Goal: Task Accomplishment & Management: Manage account settings

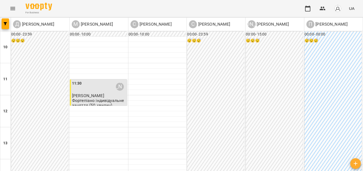
scroll to position [215, 0]
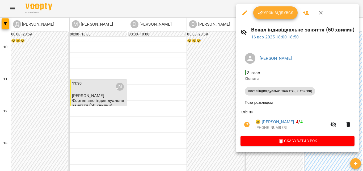
click at [270, 12] on span "Урок відбувся" at bounding box center [276, 13] width 36 height 6
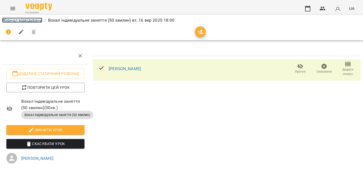
click at [33, 19] on link "Журнал відвідувань" at bounding box center [22, 20] width 40 height 5
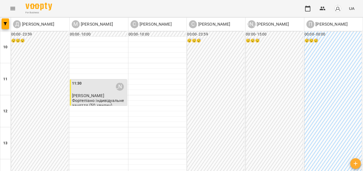
scroll to position [213, 0]
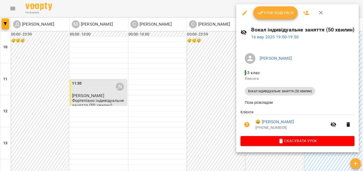
click at [279, 10] on span "Урок відбувся" at bounding box center [276, 13] width 36 height 6
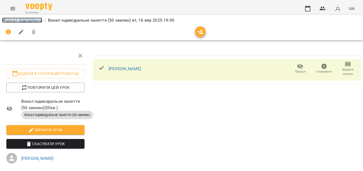
click at [39, 19] on link "Журнал відвідувань" at bounding box center [22, 20] width 40 height 5
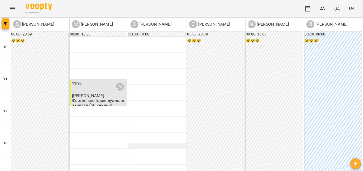
scroll to position [215, 0]
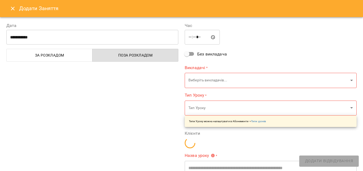
type input "**********"
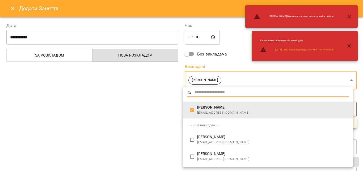
click at [223, 109] on span "[PERSON_NAME]" at bounding box center [273, 107] width 152 height 5
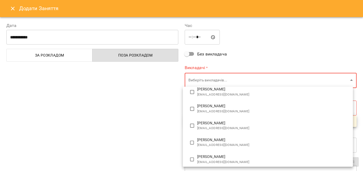
scroll to position [44, 0]
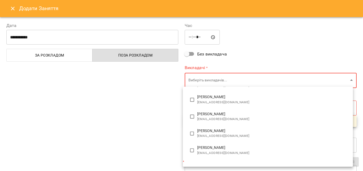
click at [225, 147] on span "[PERSON_NAME]" at bounding box center [273, 147] width 152 height 5
type input "**********"
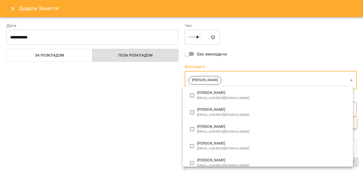
scroll to position [0, 0]
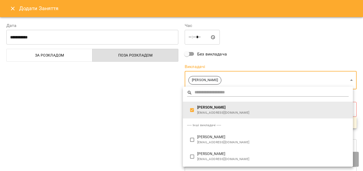
click at [137, 112] on div at bounding box center [181, 85] width 363 height 171
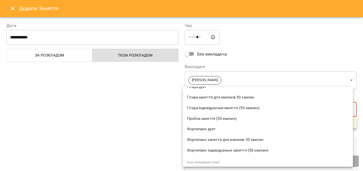
scroll to position [80, 0]
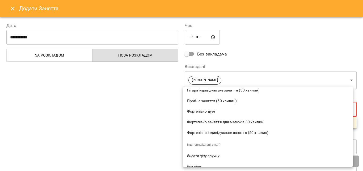
click at [241, 94] on li "Гітара індивідуальне заняття (50 хвилин)" at bounding box center [268, 90] width 170 height 11
type input "**********"
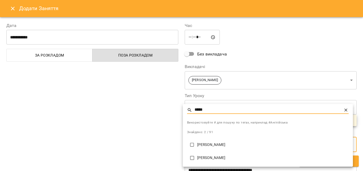
type input "*****"
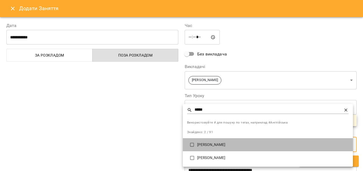
click at [230, 142] on p "[PERSON_NAME]" at bounding box center [273, 144] width 152 height 5
type input "**********"
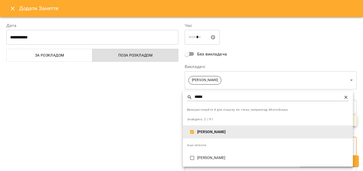
click at [151, 113] on div at bounding box center [181, 85] width 363 height 171
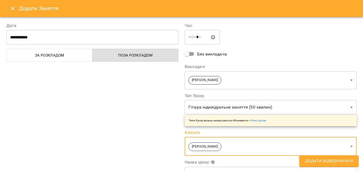
click at [351, 163] on span "Додати Відвідування" at bounding box center [329, 160] width 48 height 7
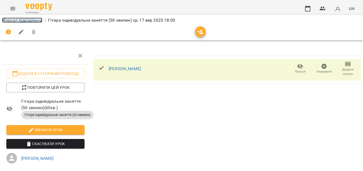
click at [27, 20] on link "Журнал відвідувань" at bounding box center [22, 20] width 40 height 5
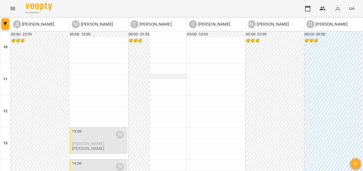
scroll to position [213, 0]
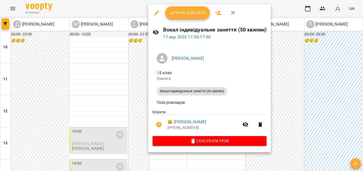
click at [193, 144] on icon "button" at bounding box center [193, 141] width 6 height 6
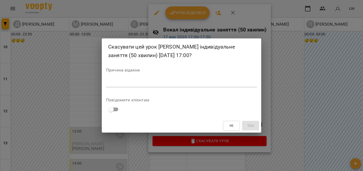
click at [148, 80] on div "*" at bounding box center [181, 82] width 151 height 9
type textarea "*"
click at [260, 124] on div "Ні Так" at bounding box center [182, 125] width 160 height 14
click at [255, 127] on button "Так" at bounding box center [250, 126] width 17 height 10
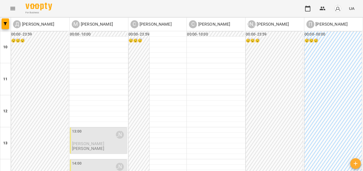
scroll to position [215, 0]
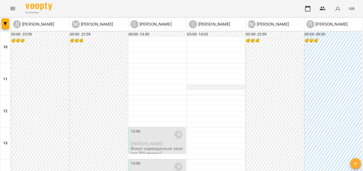
scroll to position [53, 0]
click at [145, 128] on div "13:00 [PERSON_NAME]" at bounding box center [158, 134] width 54 height 12
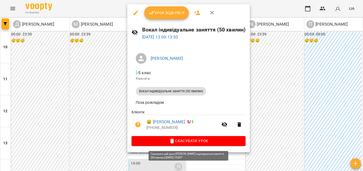
click at [166, 139] on button "Скасувати Урок" at bounding box center [189, 141] width 114 height 10
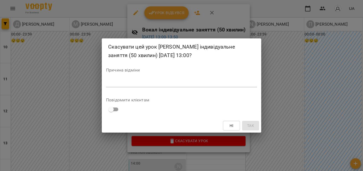
click at [167, 84] on textarea at bounding box center [181, 82] width 151 height 5
type textarea "*"
click at [254, 123] on span "Так" at bounding box center [250, 125] width 7 height 6
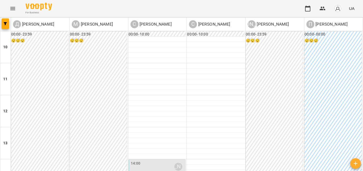
scroll to position [215, 0]
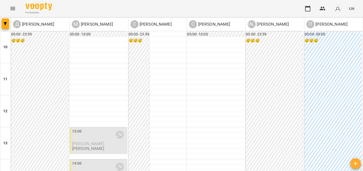
scroll to position [53, 0]
